Goal: Information Seeking & Learning: Learn about a topic

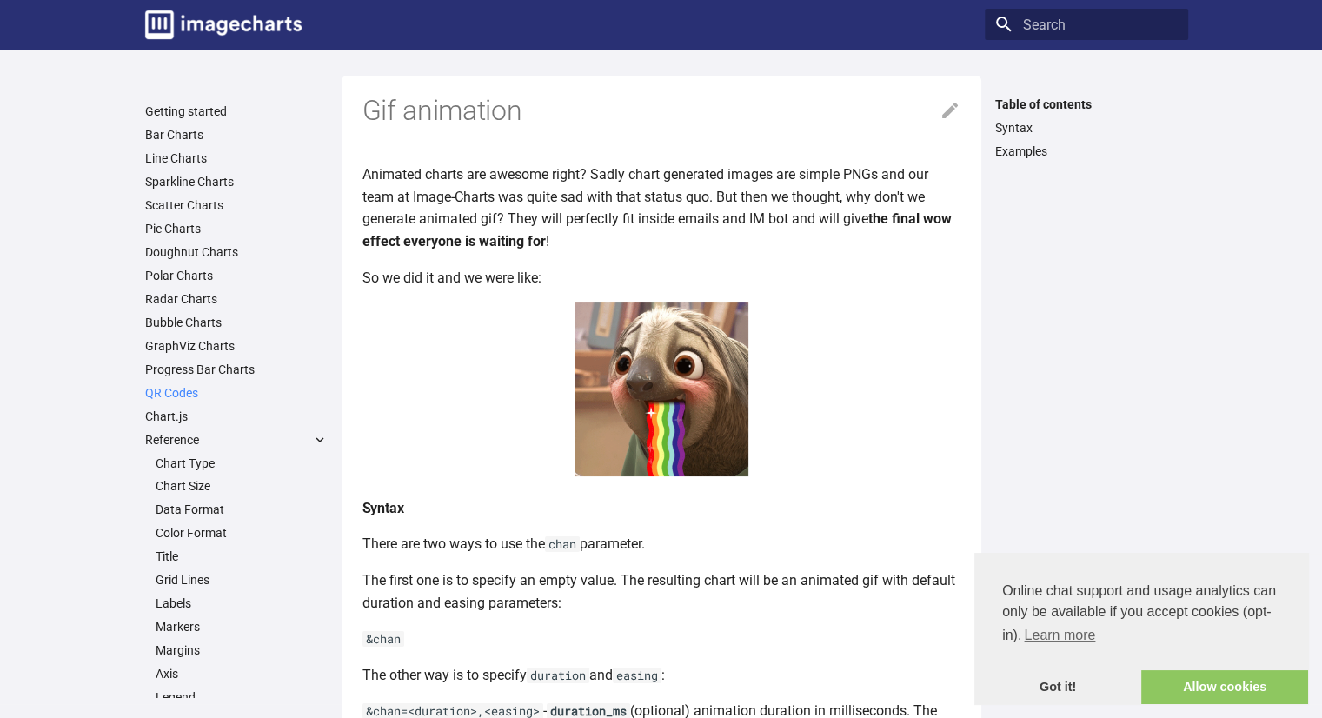
click at [187, 393] on link "QR Codes" at bounding box center [236, 393] width 183 height 16
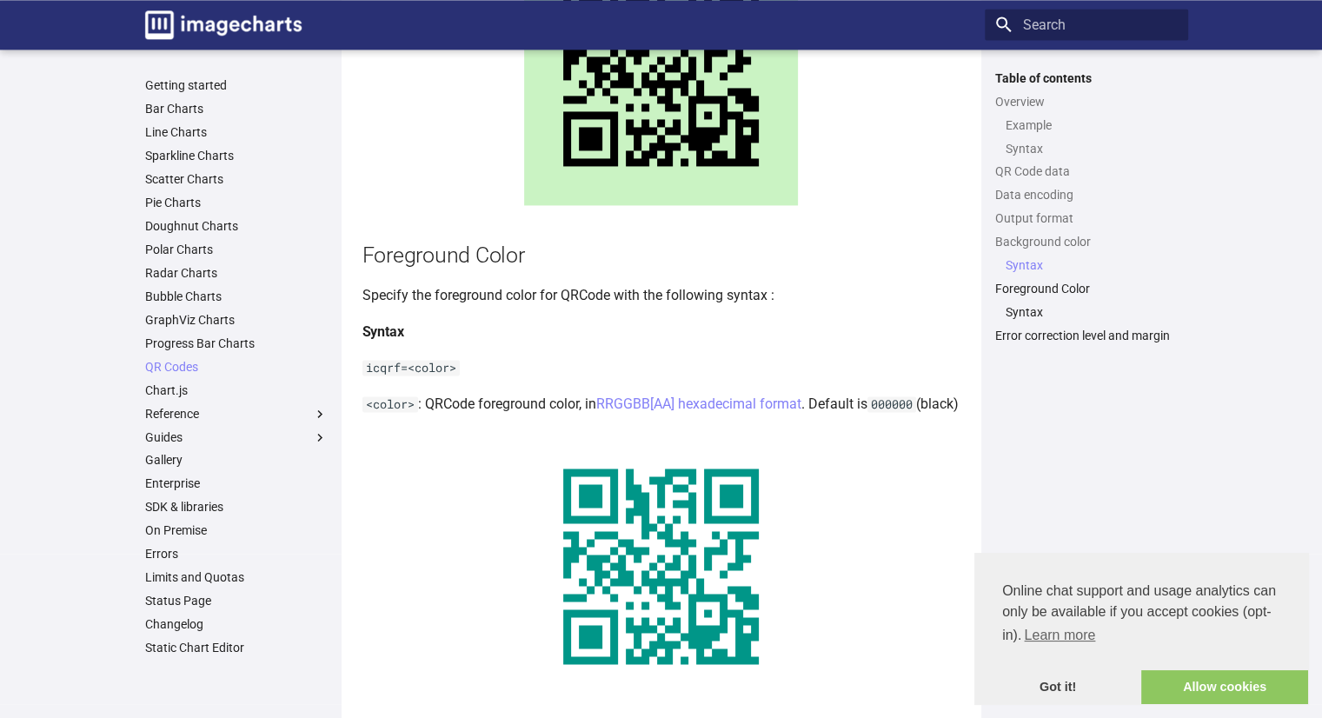
scroll to position [2521, 0]
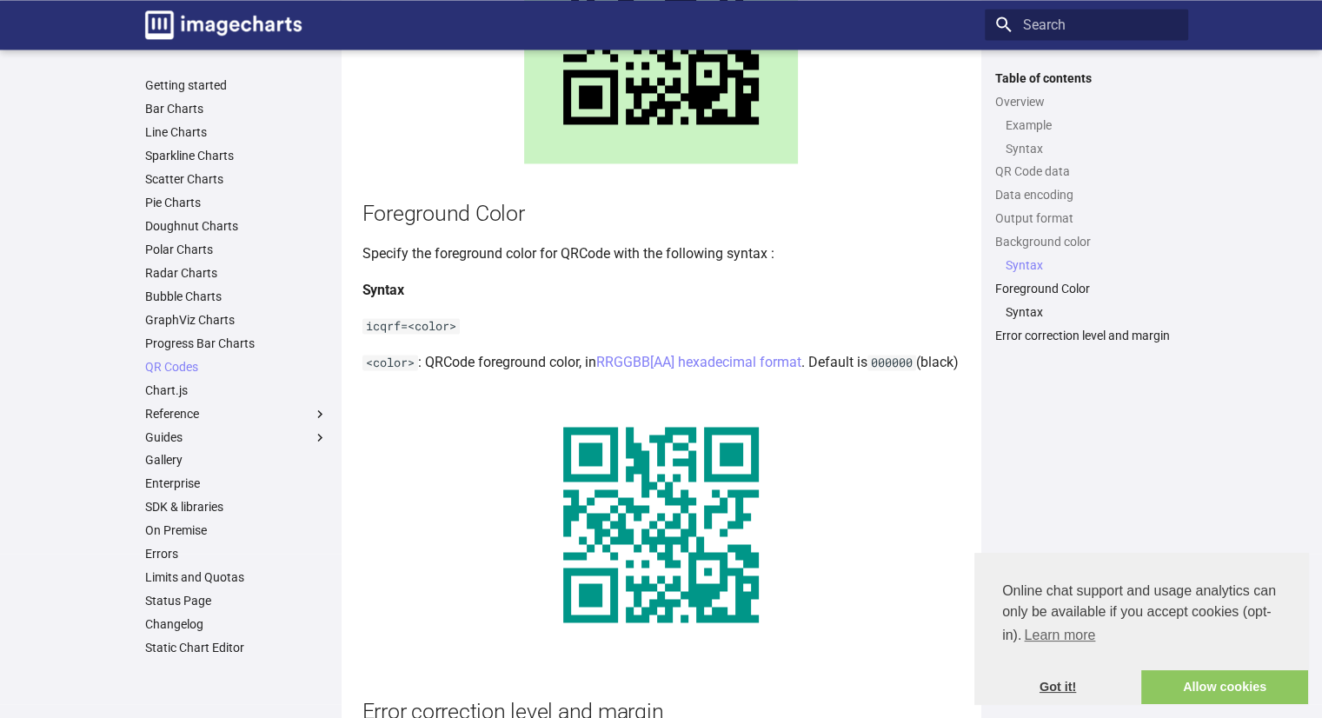
click at [1073, 689] on link "Got it!" at bounding box center [1057, 687] width 167 height 35
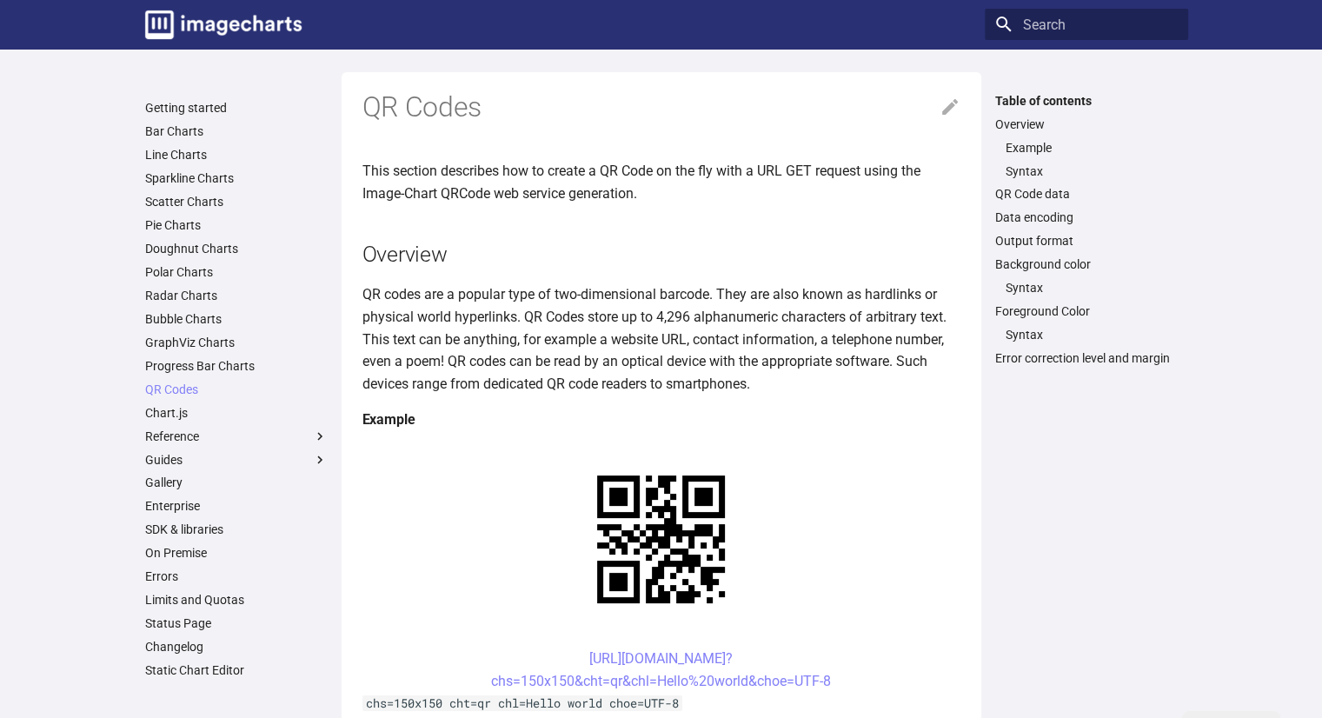
scroll to position [0, 0]
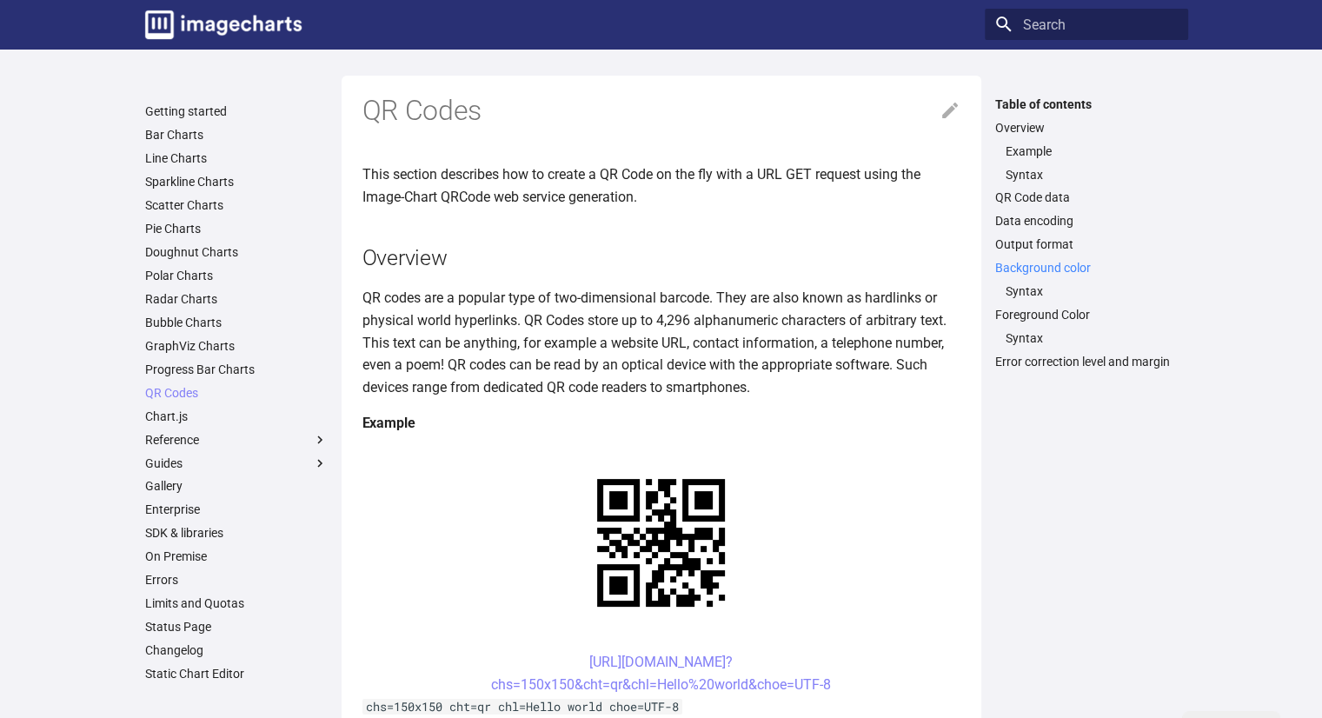
click at [1011, 267] on link "Background color" at bounding box center [1086, 268] width 183 height 16
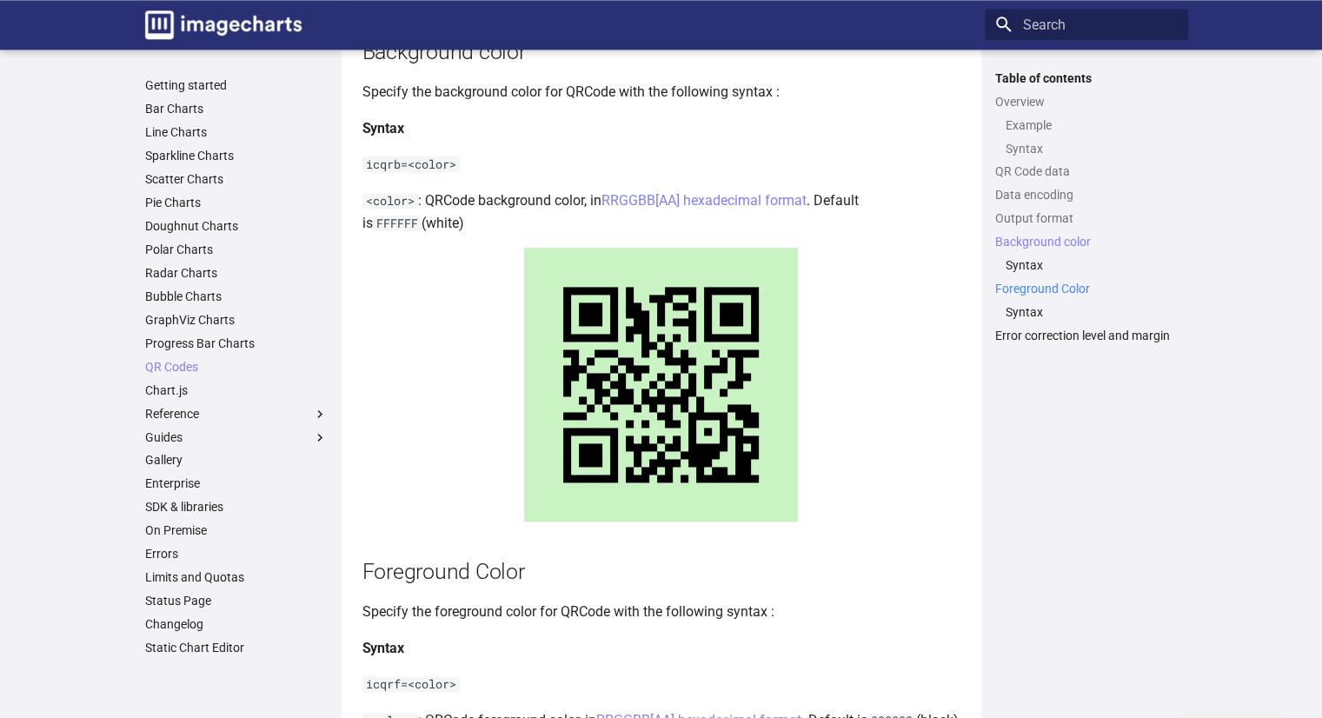
click at [1009, 285] on link "Foreground Color" at bounding box center [1086, 289] width 183 height 16
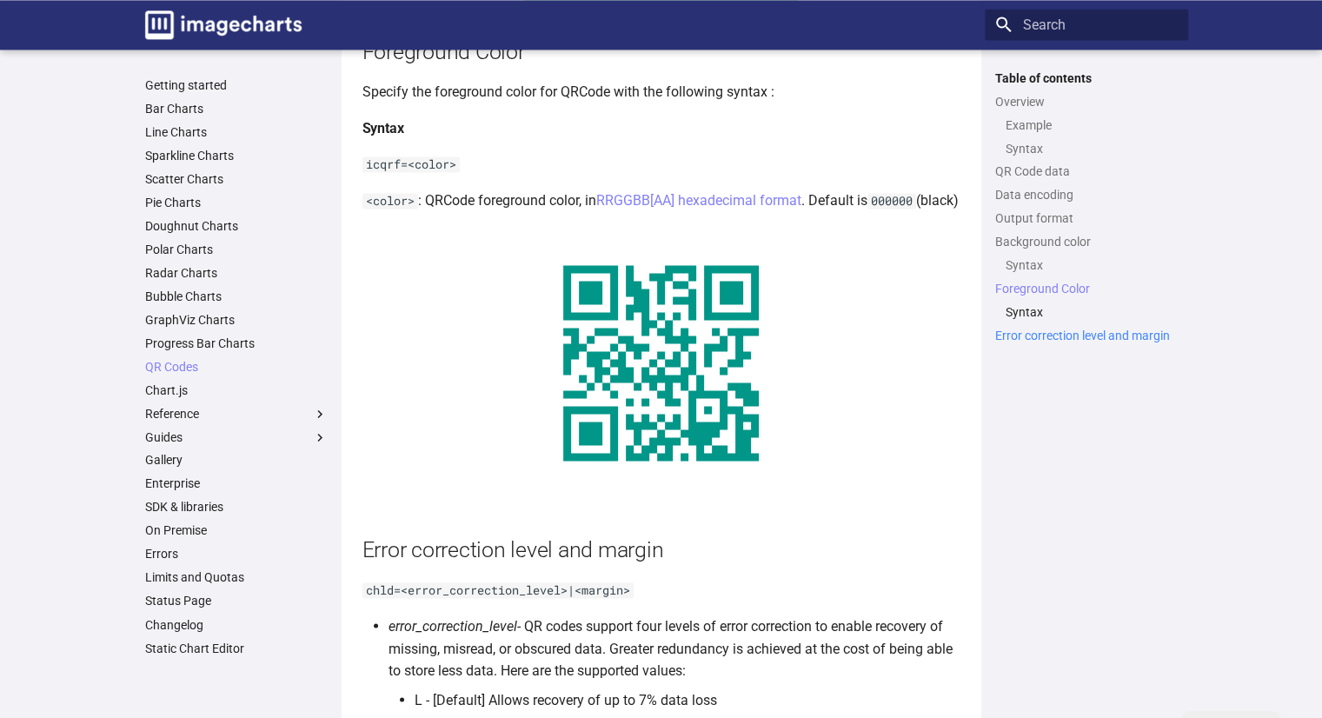
click at [1013, 332] on link "Error correction level and margin" at bounding box center [1086, 336] width 183 height 16
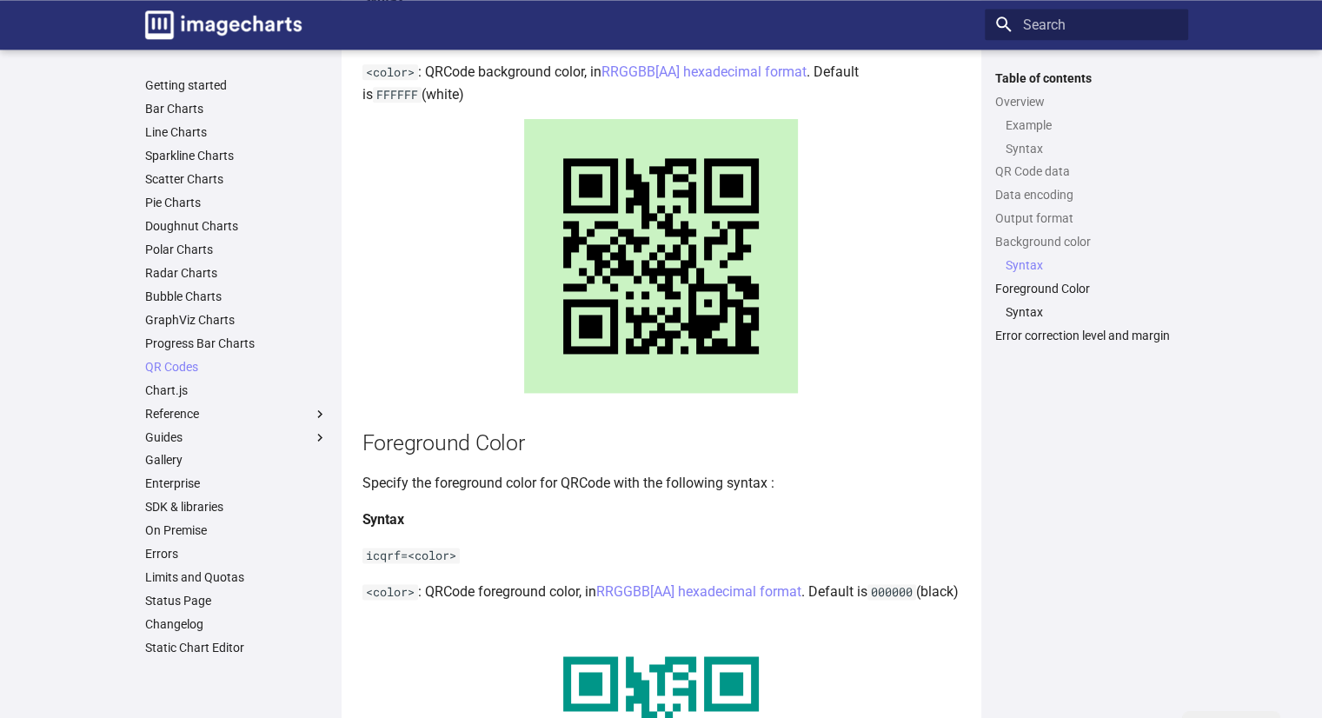
scroll to position [2233, 0]
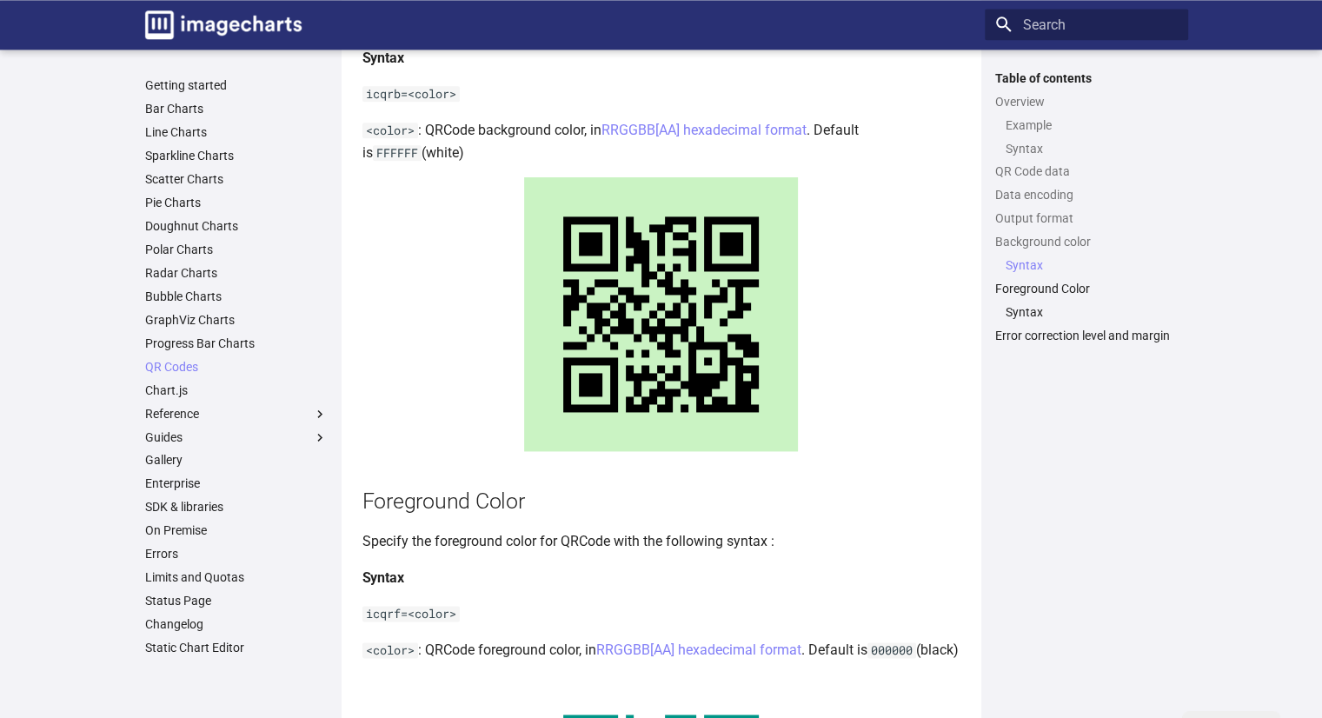
click at [211, 96] on ul "Getting started Bar Charts Line Charts Sparkline Charts Scatter Charts Pie Char…" at bounding box center [236, 366] width 203 height 578
click at [211, 90] on link "Getting started" at bounding box center [236, 85] width 183 height 16
